Goal: Find specific page/section: Find specific page/section

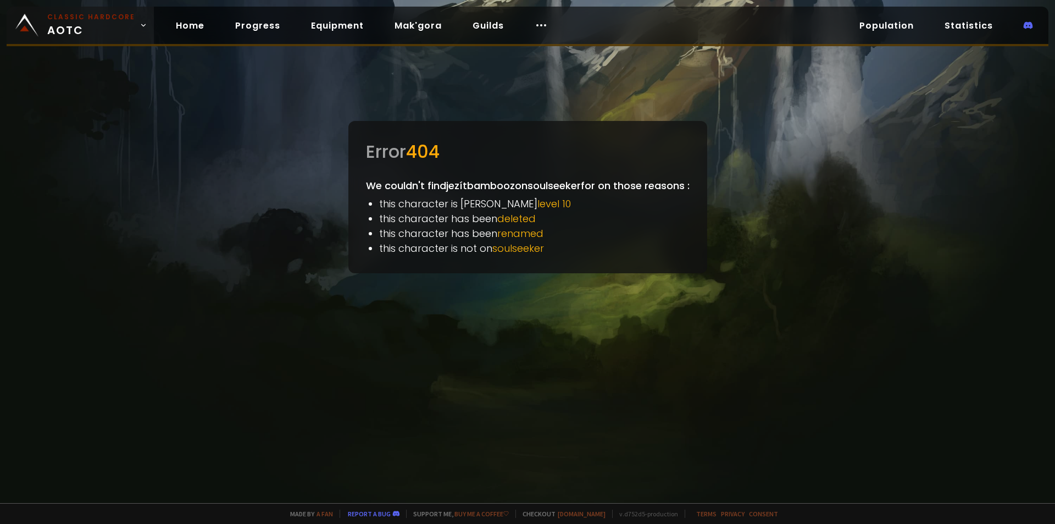
click at [37, 24] on img at bounding box center [26, 25] width 23 height 23
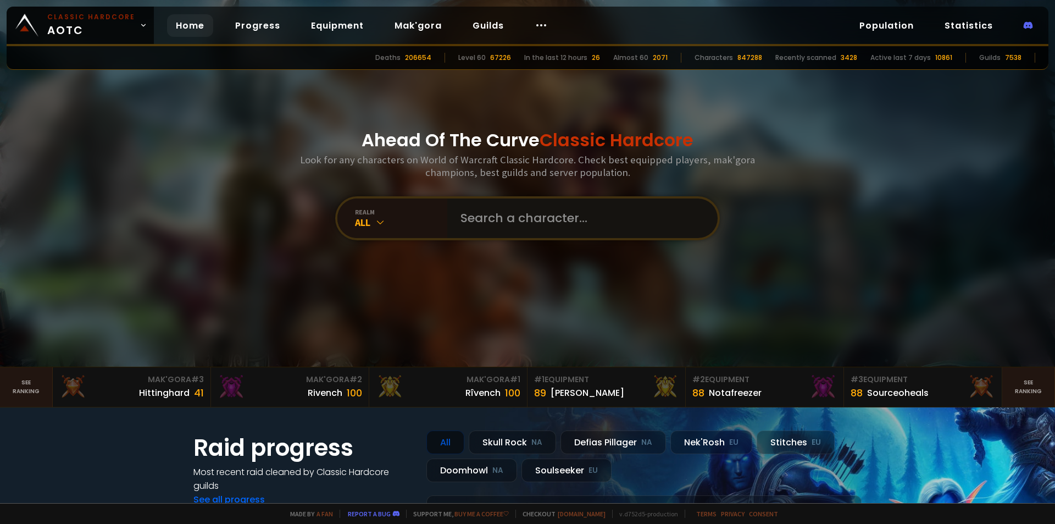
click at [464, 198] on input "text" at bounding box center [579, 218] width 251 height 40
click at [476, 207] on input "text" at bounding box center [579, 218] width 251 height 40
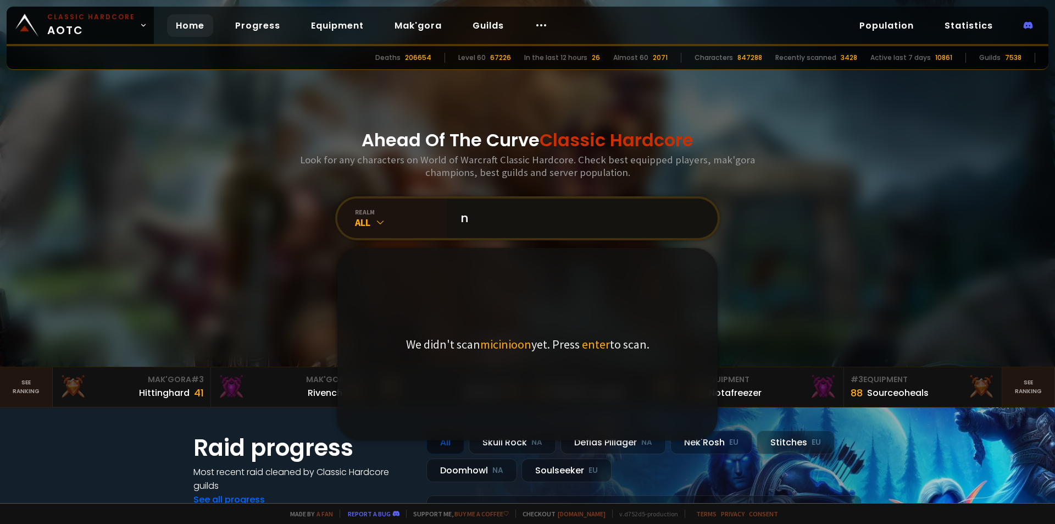
drag, startPoint x: 542, startPoint y: 215, endPoint x: 357, endPoint y: 195, distance: 186.3
click at [431, 201] on div "realm All n We didn't scan micinioon yet. Press enter to scan." at bounding box center [527, 218] width 385 height 44
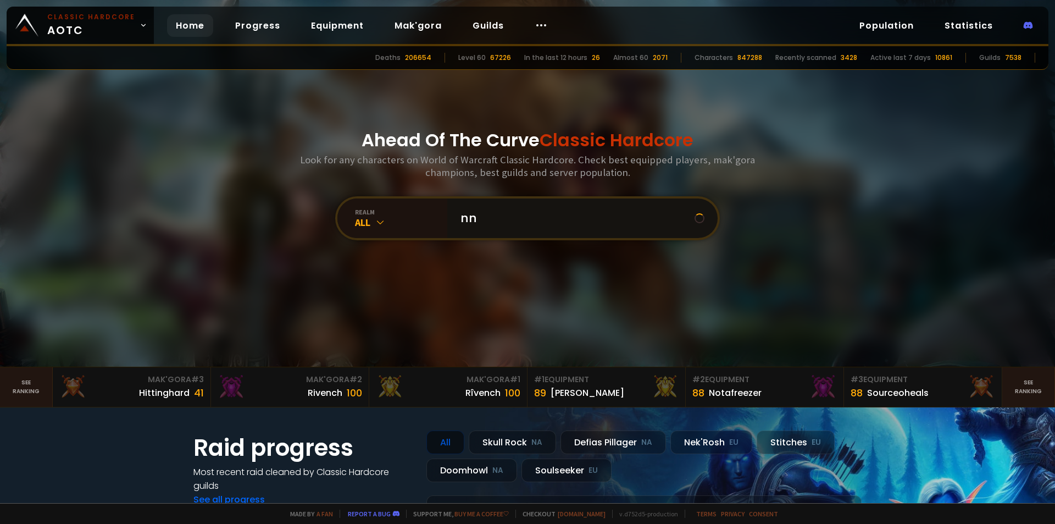
type input "n"
type input "m"
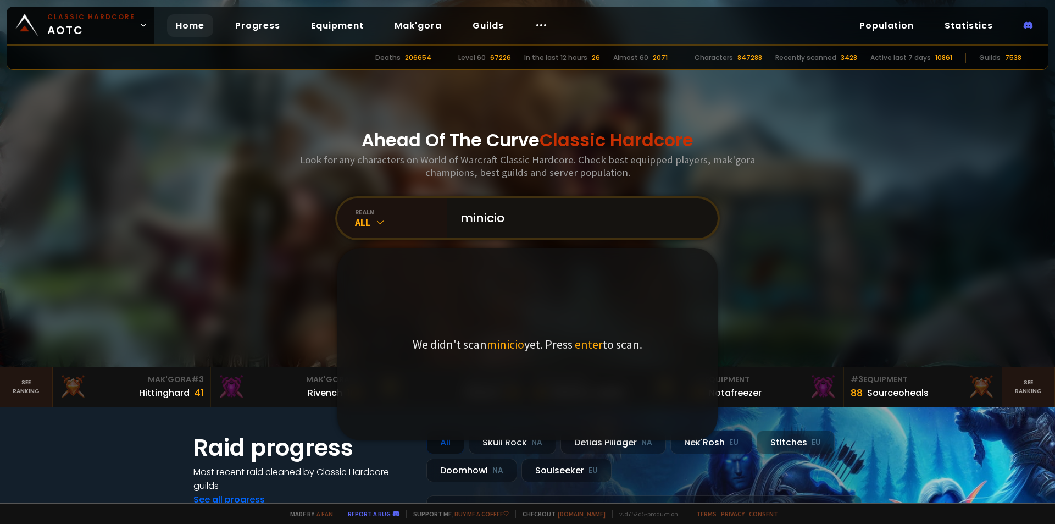
type input "minicio"
